Goal: Find contact information: Find contact information

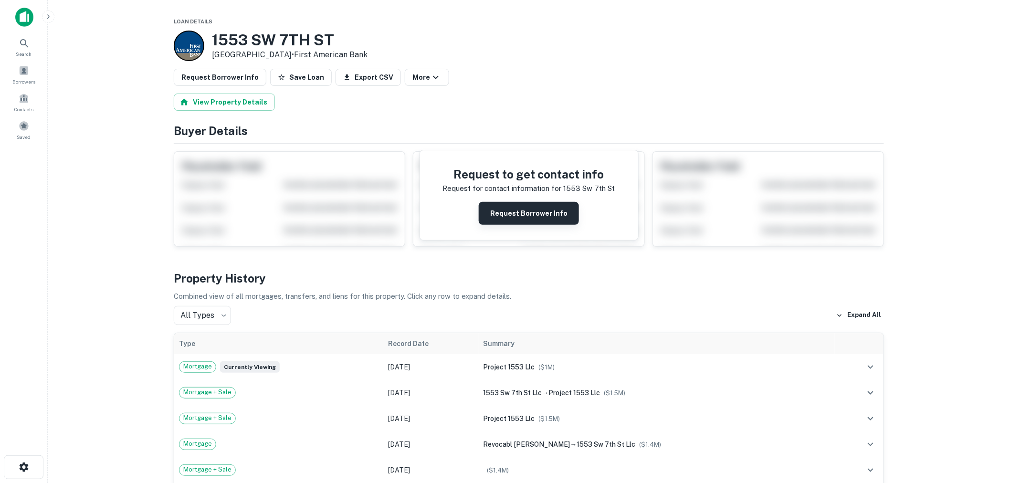
click at [513, 212] on button "Request Borrower Info" at bounding box center [529, 213] width 100 height 23
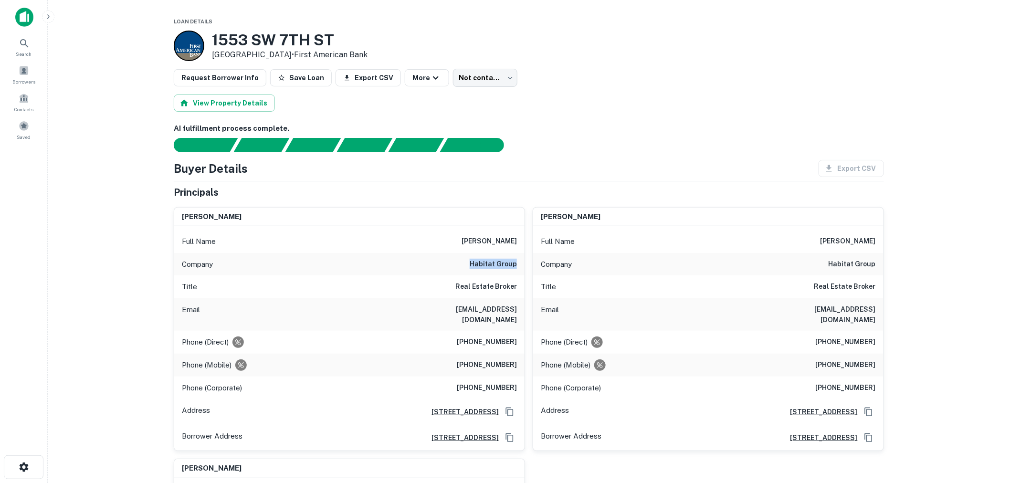
drag, startPoint x: 472, startPoint y: 264, endPoint x: 517, endPoint y: 262, distance: 45.4
click at [517, 262] on div "Company habitat group" at bounding box center [349, 264] width 350 height 23
copy h6 "habitat group"
drag, startPoint x: 343, startPoint y: 39, endPoint x: 209, endPoint y: 39, distance: 134.2
click at [209, 39] on div "1553 SW 7TH ST Miami, FL 33135 • First American Bank" at bounding box center [271, 46] width 194 height 31
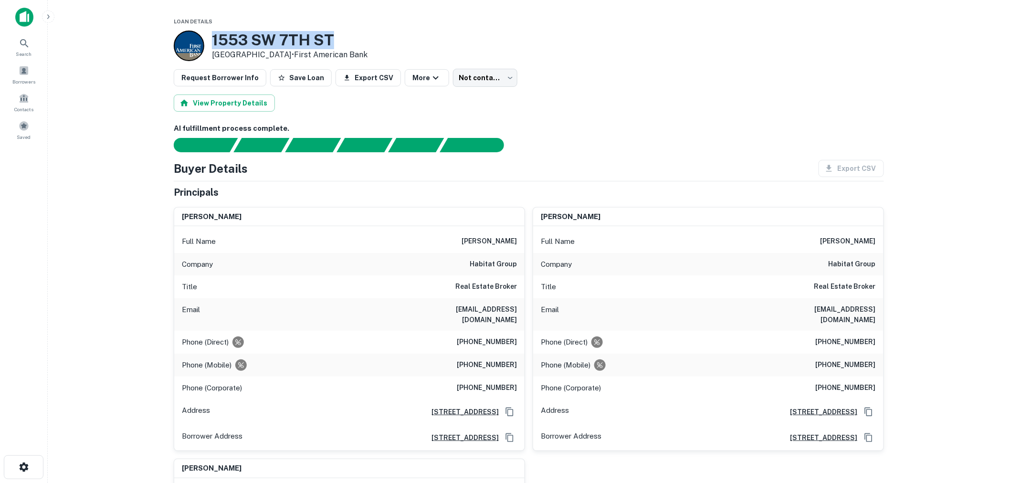
copy h3 "1553 SW 7TH ST"
drag, startPoint x: 452, startPoint y: 242, endPoint x: 522, endPoint y: 245, distance: 70.3
click at [522, 245] on div "Full Name javier andres motta" at bounding box center [349, 241] width 350 height 23
copy h6 "javier andres motta"
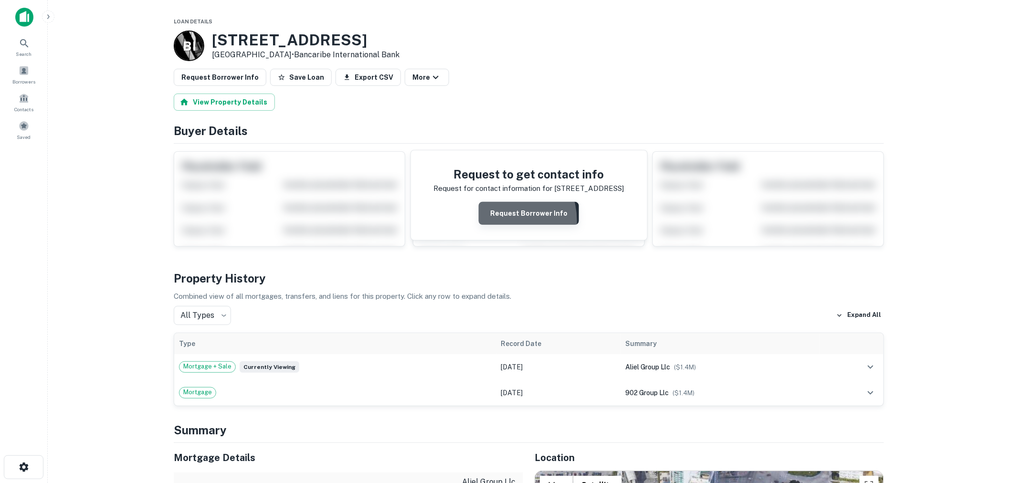
click at [502, 221] on button "Request Borrower Info" at bounding box center [529, 213] width 100 height 23
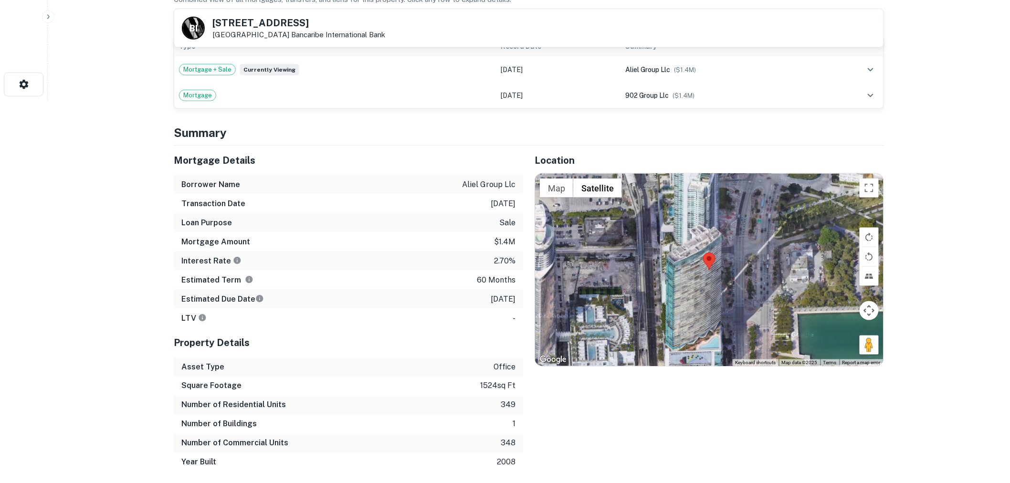
scroll to position [531, 0]
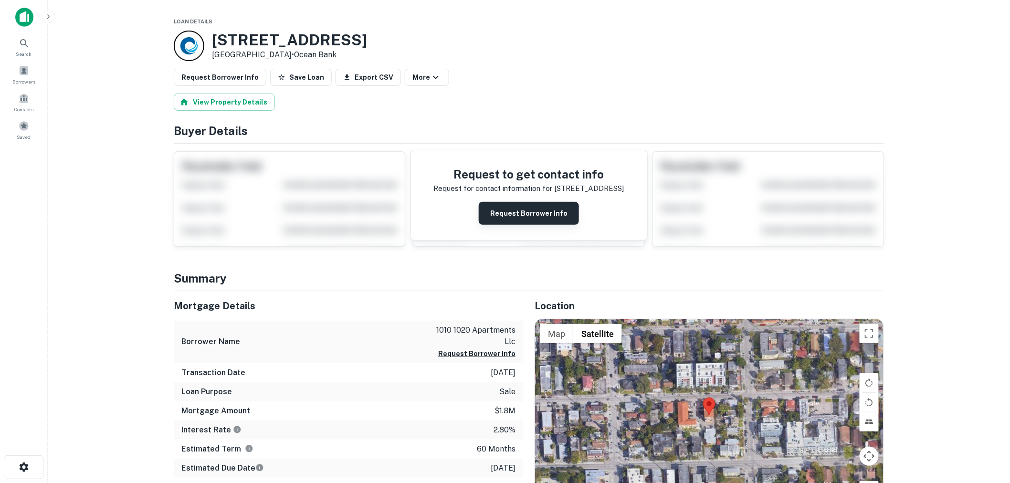
click at [493, 211] on button "Request Borrower Info" at bounding box center [529, 213] width 100 height 23
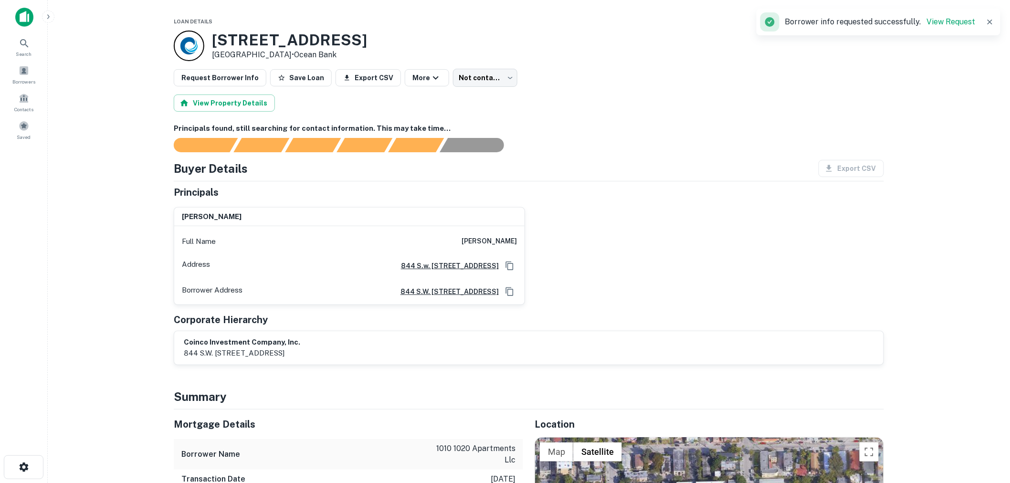
click at [132, 207] on main "Loan Details 1010 SW 6TH ST Miami, FL 33130 • Ocean Bank Request Borrower Info …" at bounding box center [529, 241] width 963 height 483
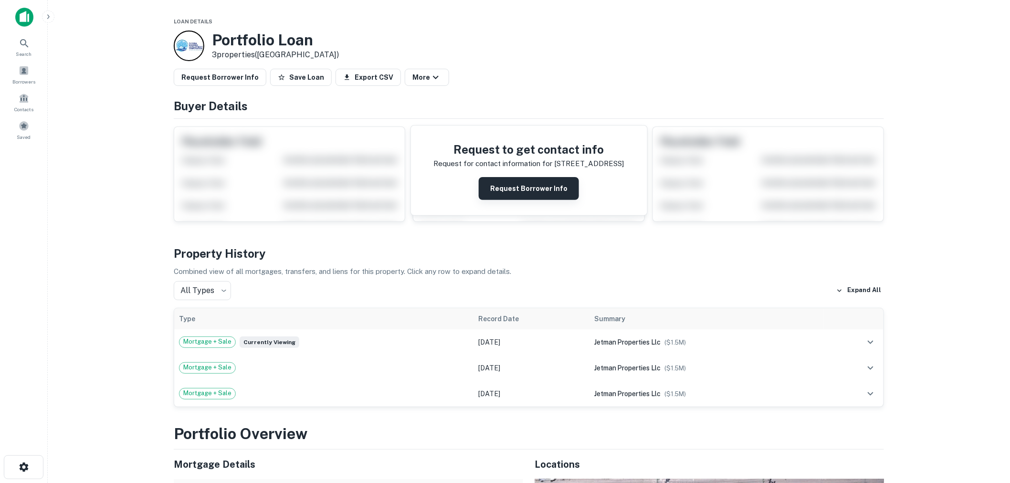
click at [499, 194] on button "Request Borrower Info" at bounding box center [529, 188] width 100 height 23
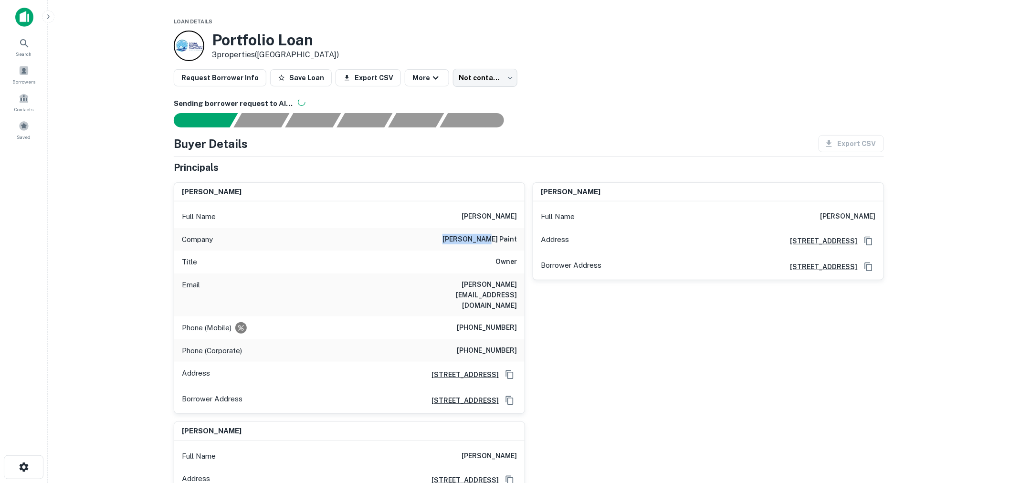
drag, startPoint x: 484, startPoint y: 239, endPoint x: 521, endPoint y: 239, distance: 37.7
click at [521, 239] on div "Company stein paint" at bounding box center [349, 239] width 350 height 23
copy h6 "[PERSON_NAME] paint"
drag, startPoint x: 446, startPoint y: 287, endPoint x: 517, endPoint y: 283, distance: 70.8
click at [517, 283] on div "Email lance@steinpaint.com" at bounding box center [349, 295] width 350 height 43
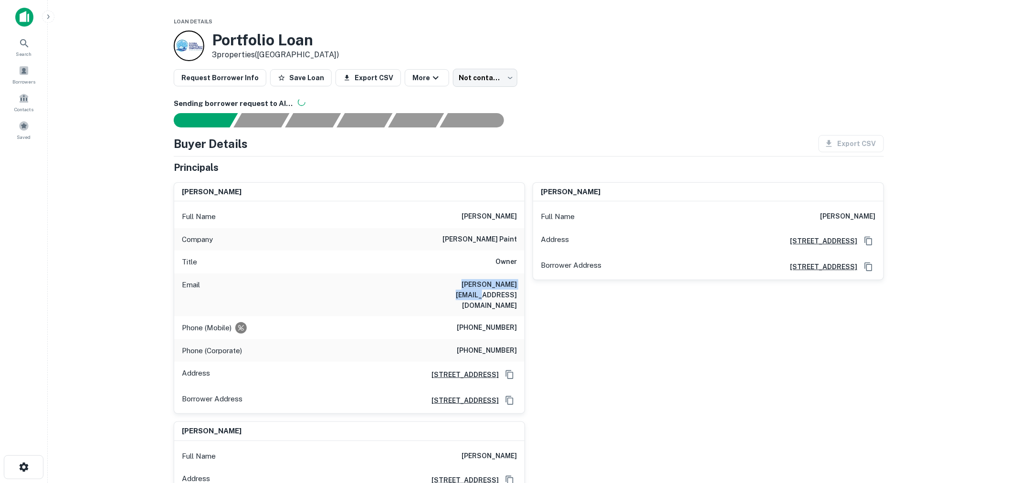
copy h6 "lance@steinpaint.com"
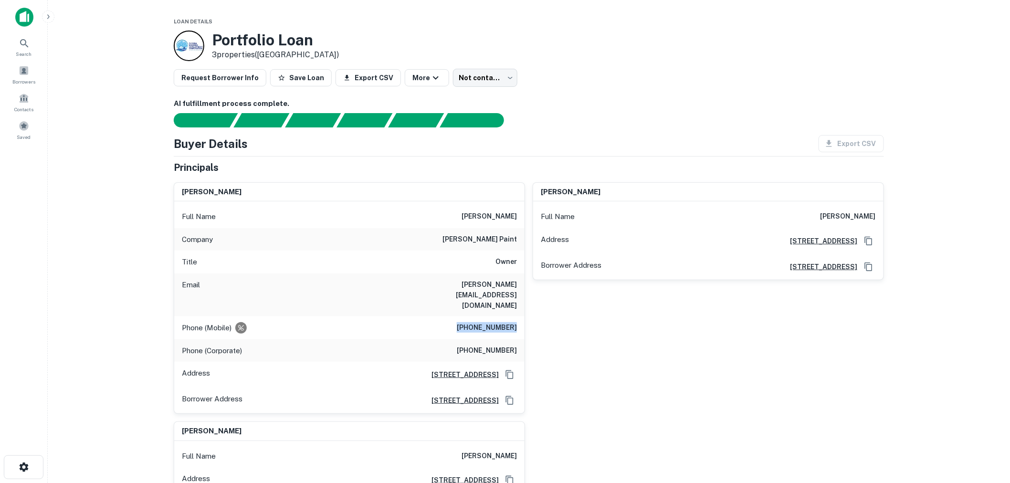
drag, startPoint x: 466, startPoint y: 307, endPoint x: 517, endPoint y: 307, distance: 51.6
click at [517, 317] on div "Phone (Mobile) (305) 951-2643" at bounding box center [349, 328] width 350 height 23
copy h6 "(305) 951-2643"
click at [486, 345] on h6 "(305) 545-8700" at bounding box center [487, 350] width 60 height 11
drag, startPoint x: 460, startPoint y: 329, endPoint x: 518, endPoint y: 329, distance: 57.8
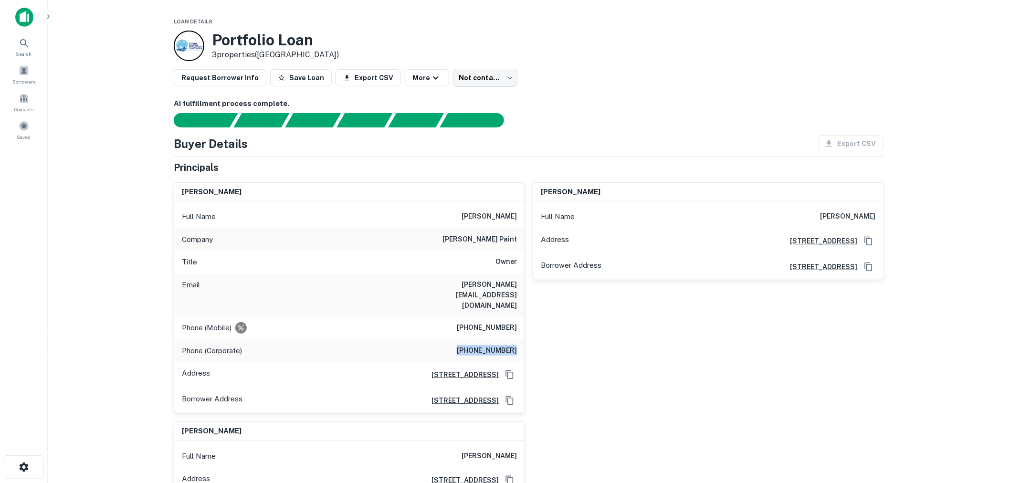
click at [518, 340] on div "Phone (Corporate) (305) 545-8700" at bounding box center [349, 351] width 350 height 23
copy h6 "(305) 545-8700"
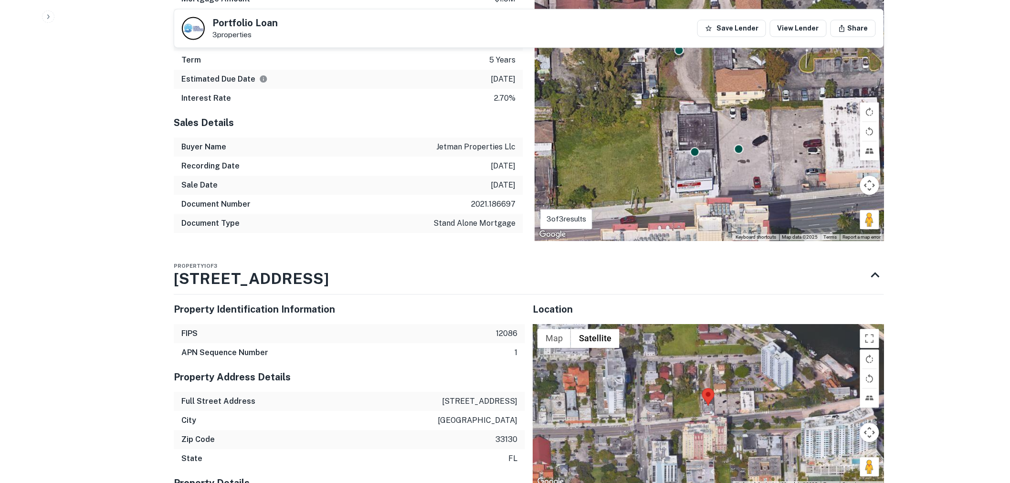
scroll to position [849, 0]
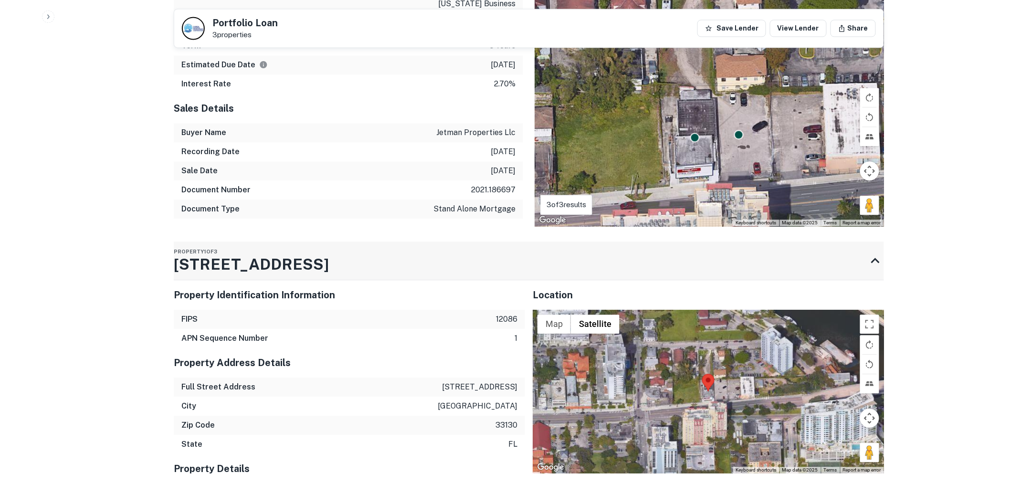
drag, startPoint x: 303, startPoint y: 241, endPoint x: 185, endPoint y: 244, distance: 118.0
click at [196, 244] on div "Property 1 of 3 545 W Flagler St" at bounding box center [520, 261] width 693 height 38
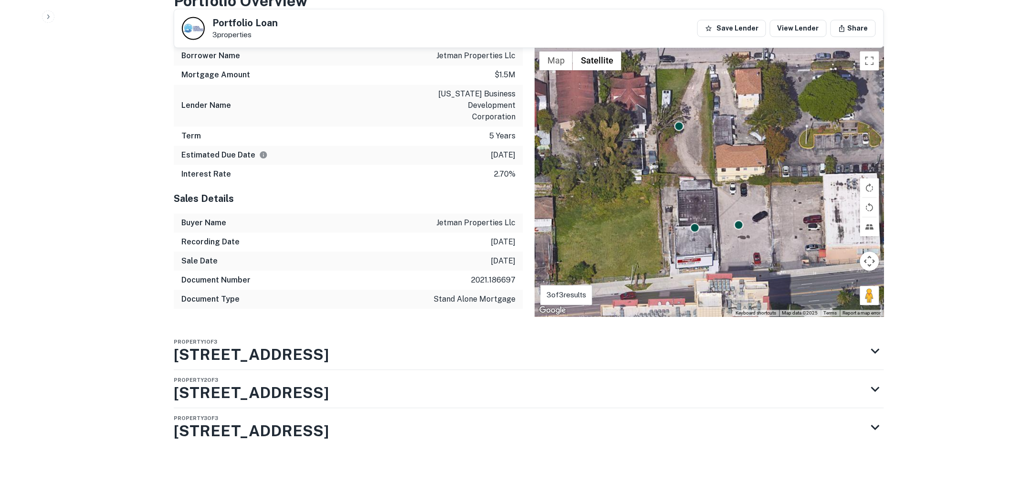
scroll to position [747, 0]
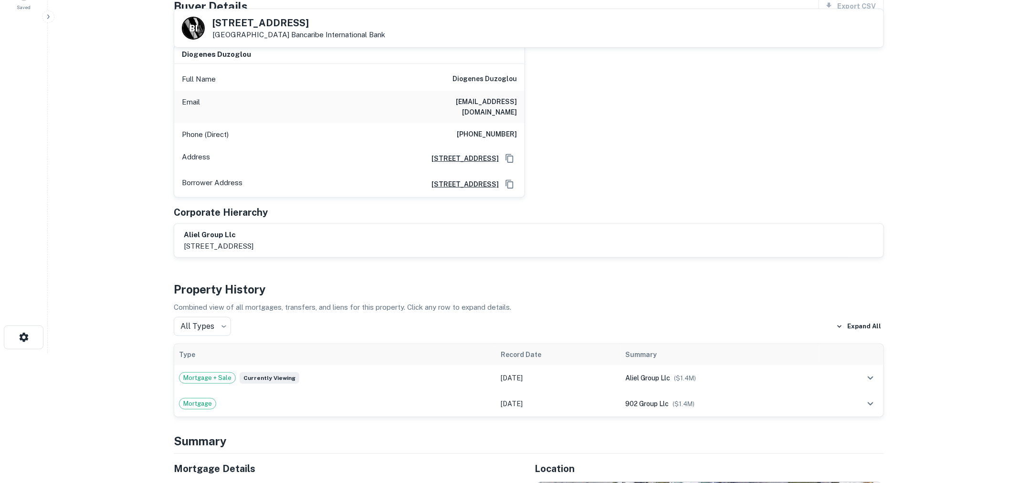
scroll to position [424, 0]
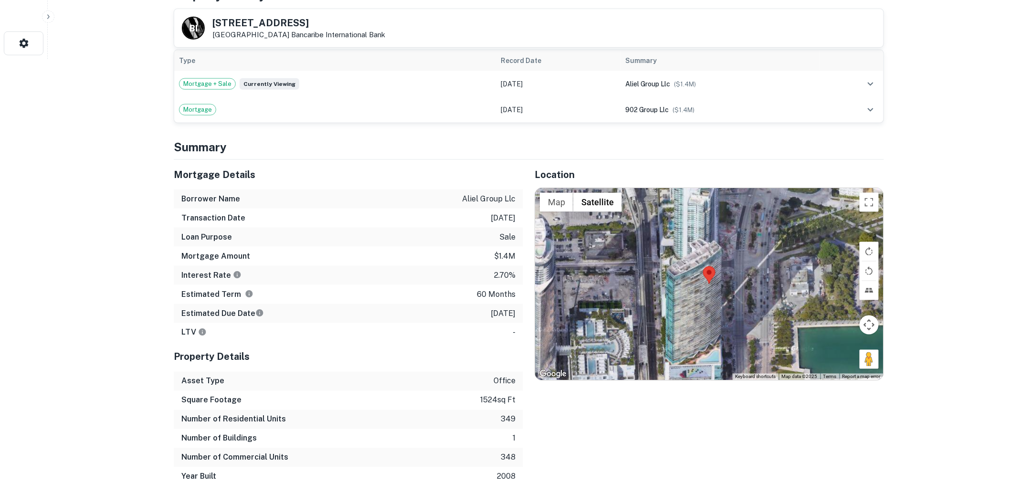
drag, startPoint x: 299, startPoint y: 21, endPoint x: 206, endPoint y: 22, distance: 92.6
click at [206, 22] on div "B I [STREET_ADDRESS] Bancaribe International Bank" at bounding box center [283, 28] width 203 height 23
